Goal: Information Seeking & Learning: Check status

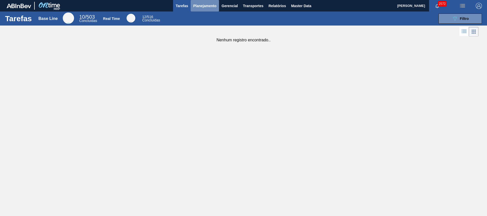
click at [193, 4] on span "Planejamento" at bounding box center [204, 6] width 23 height 6
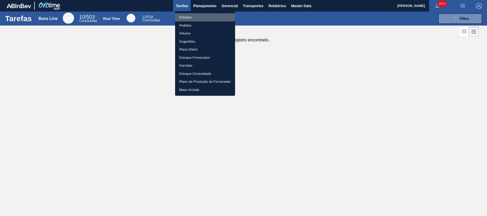
click at [195, 14] on li "Estoque" at bounding box center [205, 17] width 60 height 8
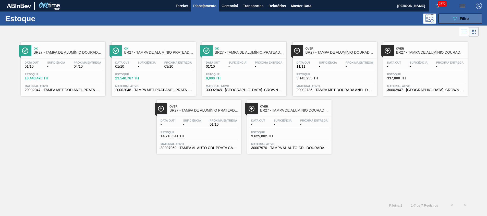
click at [458, 20] on div "089F7B8B-B2A5-4AFE-B5C0-19BA573D28AC Filtro" at bounding box center [460, 19] width 17 height 6
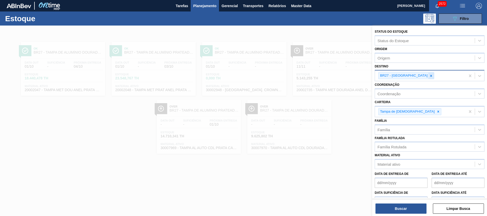
click at [429, 78] on div at bounding box center [432, 76] width 6 height 6
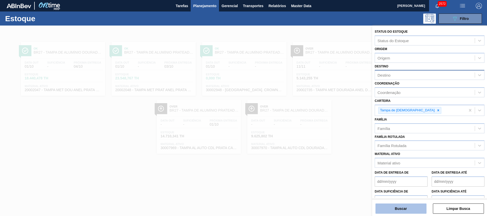
click at [405, 206] on button "Buscar" at bounding box center [401, 209] width 51 height 10
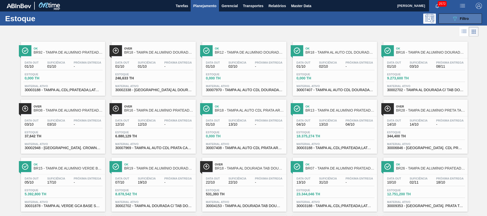
click at [439, 18] on button "089F7B8B-B2A5-4AFE-B5C0-19BA573D28AC Filtro" at bounding box center [460, 19] width 43 height 10
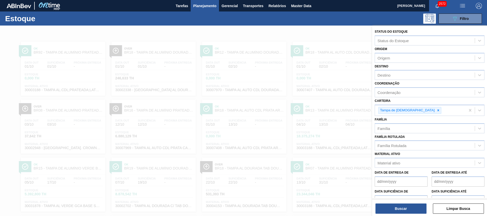
drag, startPoint x: 403, startPoint y: 80, endPoint x: 401, endPoint y: 77, distance: 3.3
click at [402, 79] on div "Destino" at bounding box center [430, 75] width 110 height 10
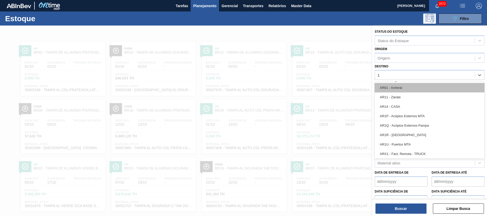
type input "16"
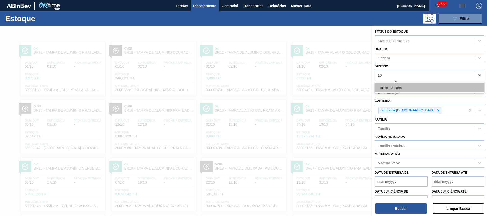
click at [391, 92] on div "BR16 - Jacareí" at bounding box center [430, 87] width 110 height 9
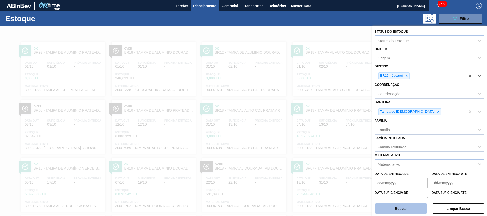
click at [395, 205] on button "Buscar" at bounding box center [401, 209] width 51 height 10
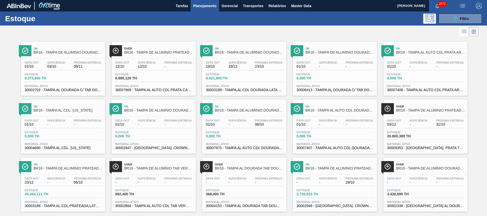
scroll to position [8, 0]
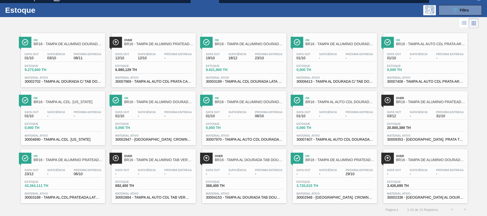
click at [75, 82] on span "30002702 - TAMPA AL DOURADA C/ TAB DOURADO" at bounding box center [63, 82] width 77 height 4
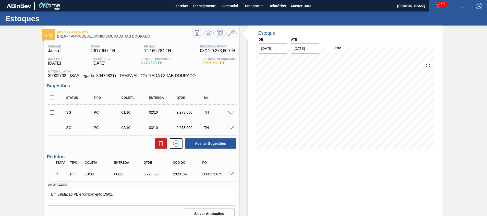
drag, startPoint x: 180, startPoint y: 197, endPoint x: 38, endPoint y: 203, distance: 141.9
click at [72, 203] on textarea "Em validação PE e tombamento 19/01." at bounding box center [141, 197] width 187 height 17
type textarea "Em"
click at [201, 212] on button "Salvar Anotações" at bounding box center [209, 214] width 51 height 10
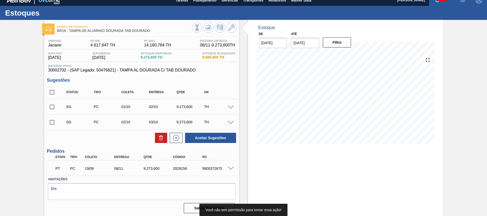
scroll to position [7, 0]
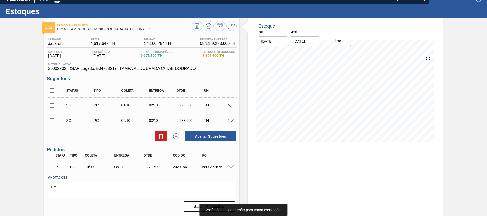
drag, startPoint x: 111, startPoint y: 193, endPoint x: 39, endPoint y: 190, distance: 71.9
click at [58, 193] on textarea "Em" at bounding box center [141, 190] width 187 height 17
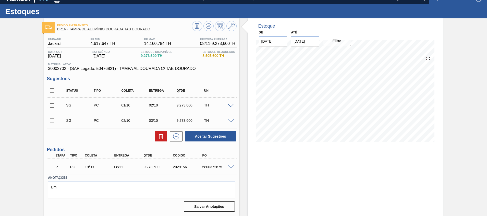
click at [51, 91] on input "checkbox" at bounding box center [52, 90] width 11 height 11
checkbox input "true"
click at [159, 135] on icon at bounding box center [160, 137] width 3 height 4
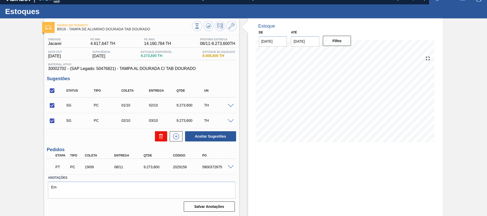
checkbox input "false"
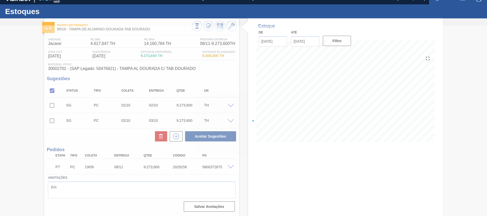
scroll to position [4, 0]
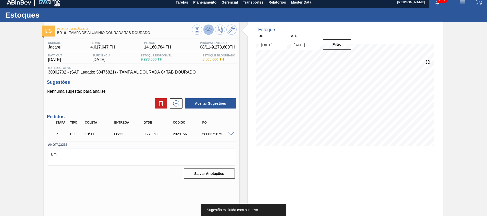
click at [207, 31] on icon at bounding box center [209, 30] width 6 height 6
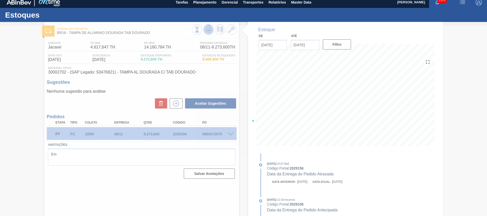
type textarea "Em validação PE e tombamento 19/01."
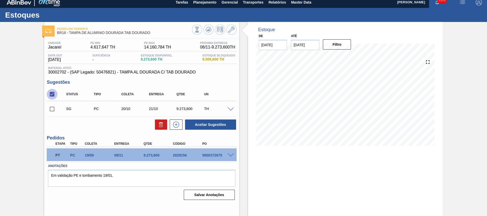
click at [50, 92] on input "checkbox" at bounding box center [52, 94] width 11 height 11
checkbox input "true"
click at [162, 124] on icon at bounding box center [161, 125] width 6 height 6
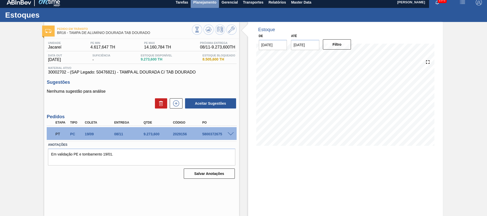
click at [198, 4] on span "Planejamento" at bounding box center [204, 2] width 23 height 6
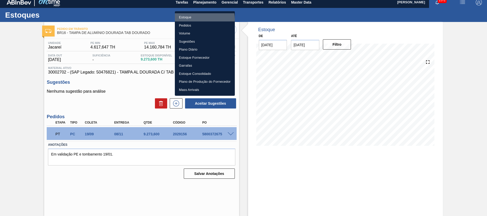
click at [202, 19] on li "Estoque" at bounding box center [205, 17] width 60 height 8
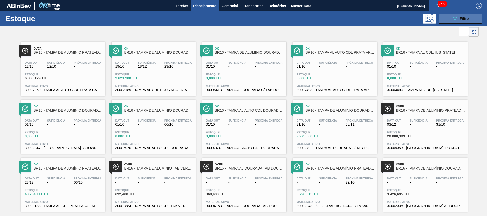
click at [449, 17] on button "089F7B8B-B2A5-4AFE-B5C0-19BA573D28AC Filtro" at bounding box center [460, 19] width 43 height 10
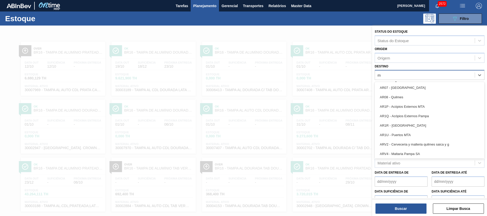
type input "ma"
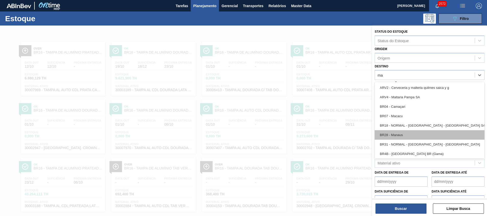
click at [414, 132] on div "ARV2 - Cerveceria y malteria quilmes saica y g ARV4 - Maltaria Pampa SA BR04 - …" at bounding box center [430, 120] width 110 height 77
click at [414, 132] on div "BR28 - Manaus" at bounding box center [430, 134] width 110 height 9
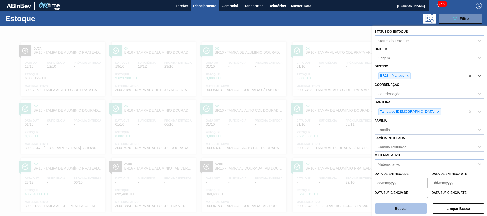
click at [391, 206] on button "Buscar" at bounding box center [401, 209] width 51 height 10
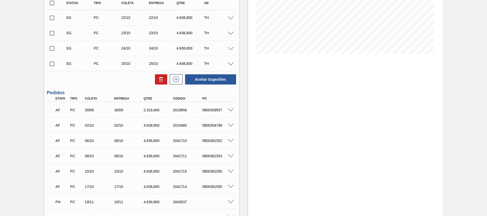
scroll to position [53, 0]
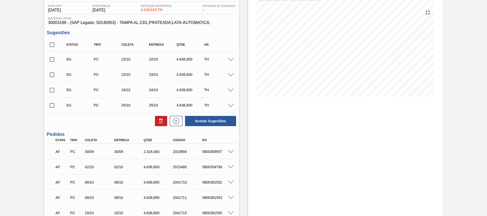
click at [231, 151] on span at bounding box center [231, 152] width 6 height 4
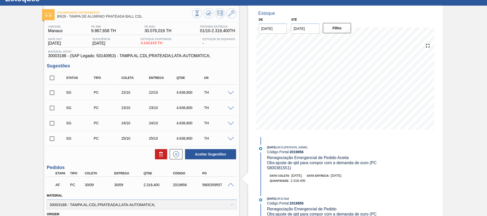
scroll to position [0, 0]
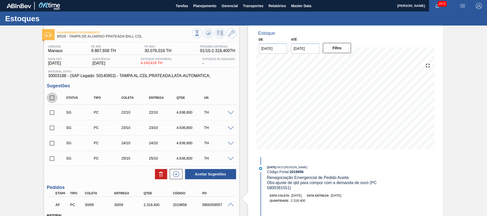
click at [53, 100] on input "checkbox" at bounding box center [52, 97] width 11 height 11
checkbox input "true"
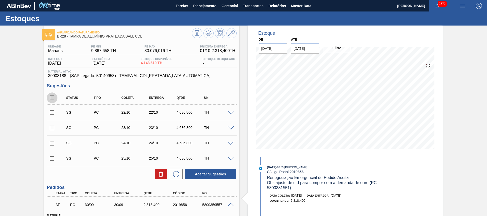
checkbox input "true"
click at [163, 179] on button at bounding box center [161, 174] width 12 height 10
checkbox input "false"
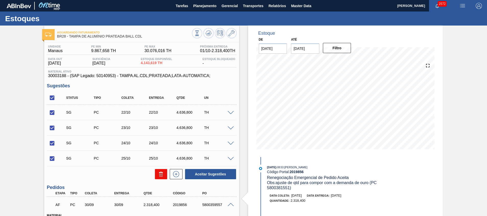
checkbox input "false"
